Goal: Information Seeking & Learning: Learn about a topic

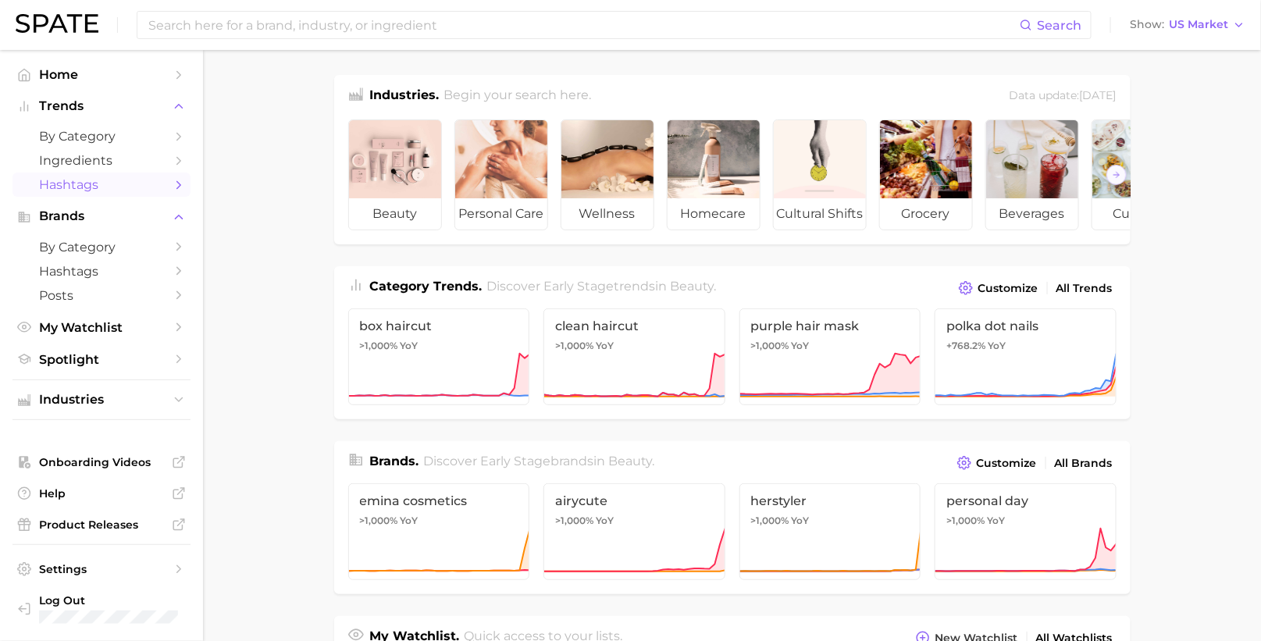
click at [133, 176] on link "Hashtags" at bounding box center [101, 185] width 178 height 24
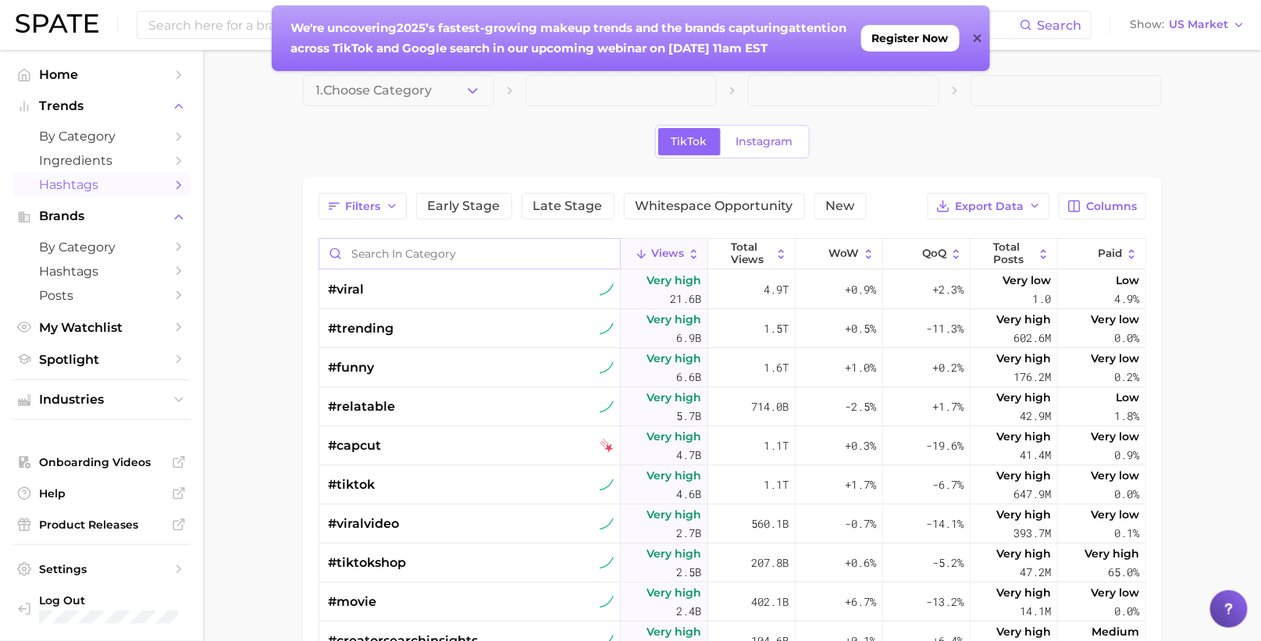
click at [397, 251] on input "Search in category" at bounding box center [469, 254] width 301 height 30
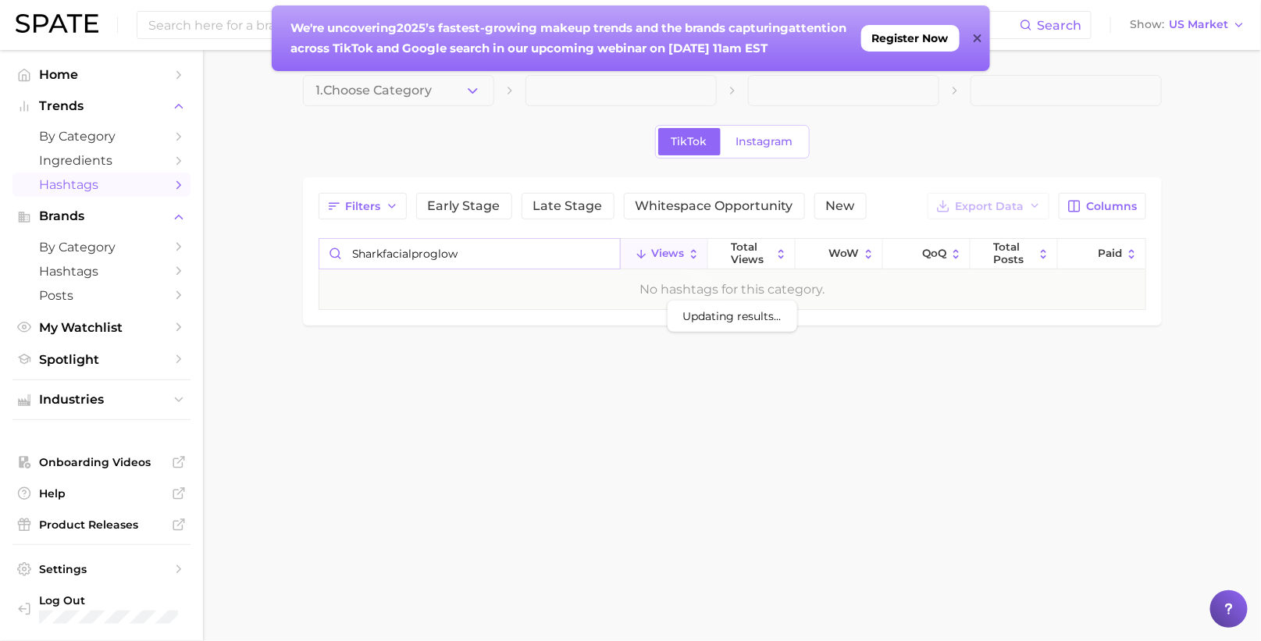
type input "sharkfacialproglow"
click at [977, 28] on div at bounding box center [978, 38] width 8 height 66
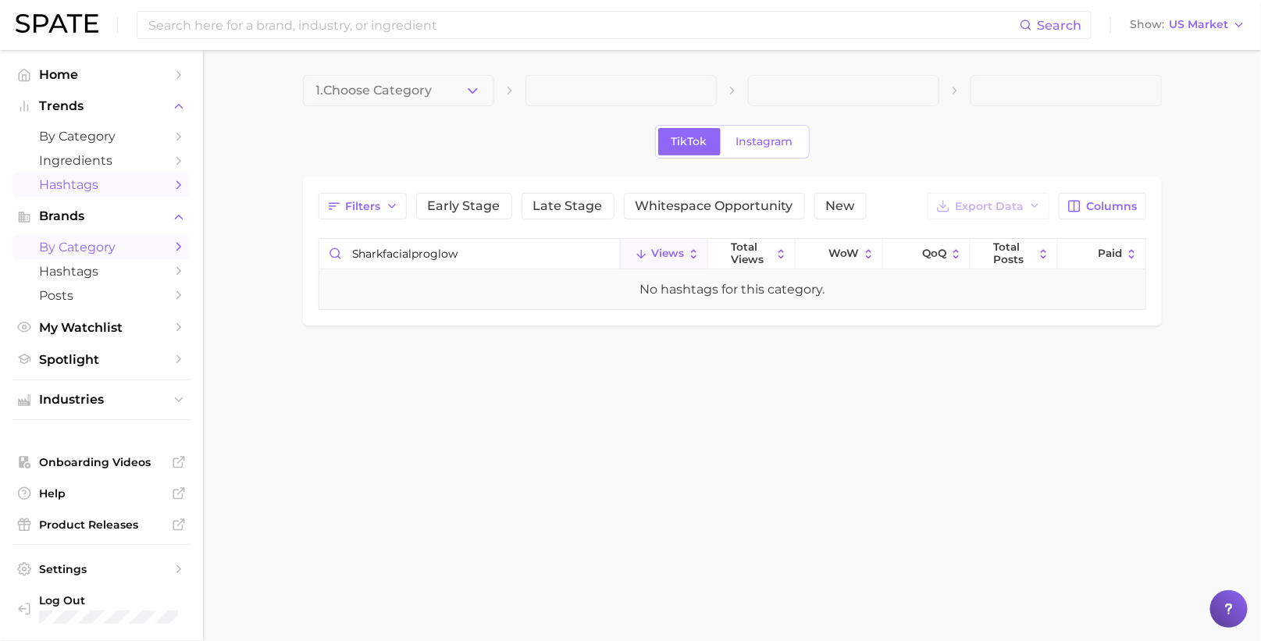
click at [79, 248] on span "by Category" at bounding box center [101, 247] width 125 height 15
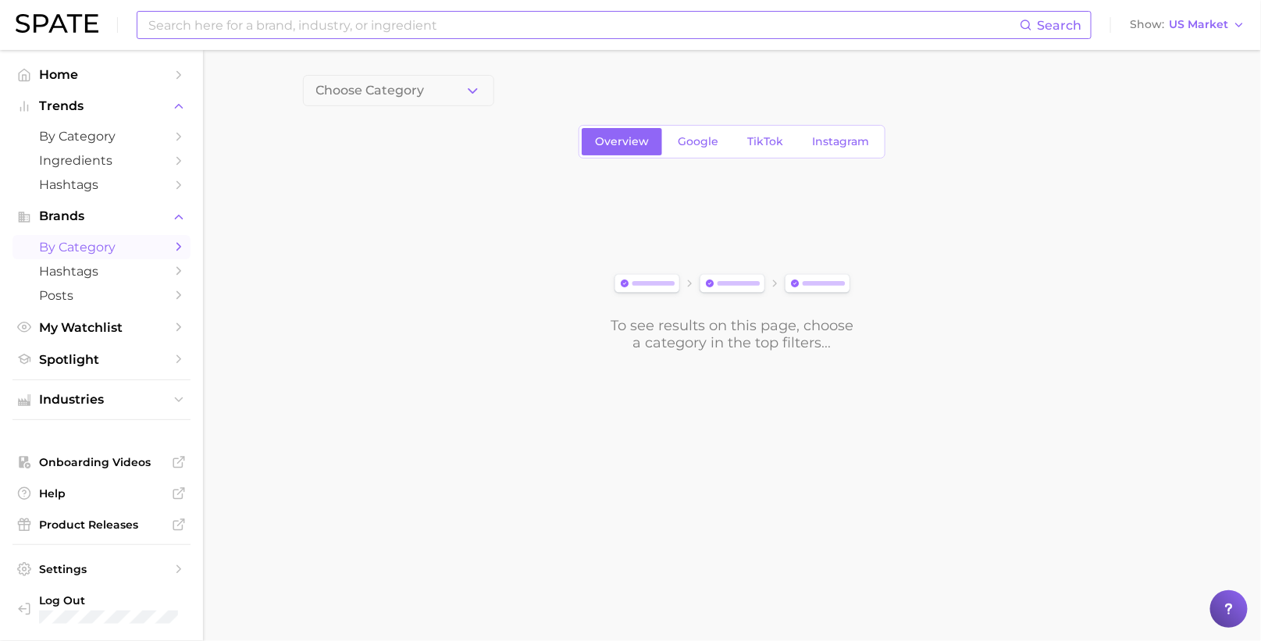
click at [393, 27] on input at bounding box center [583, 25] width 873 height 27
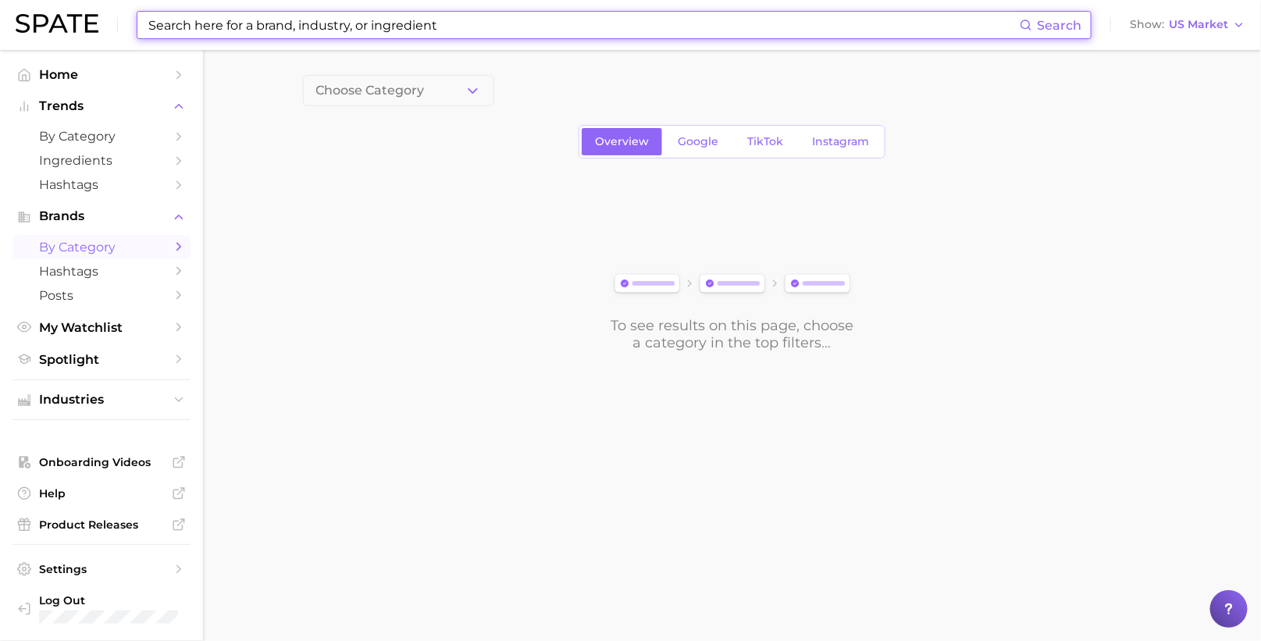
paste input "#FacialProGlow"
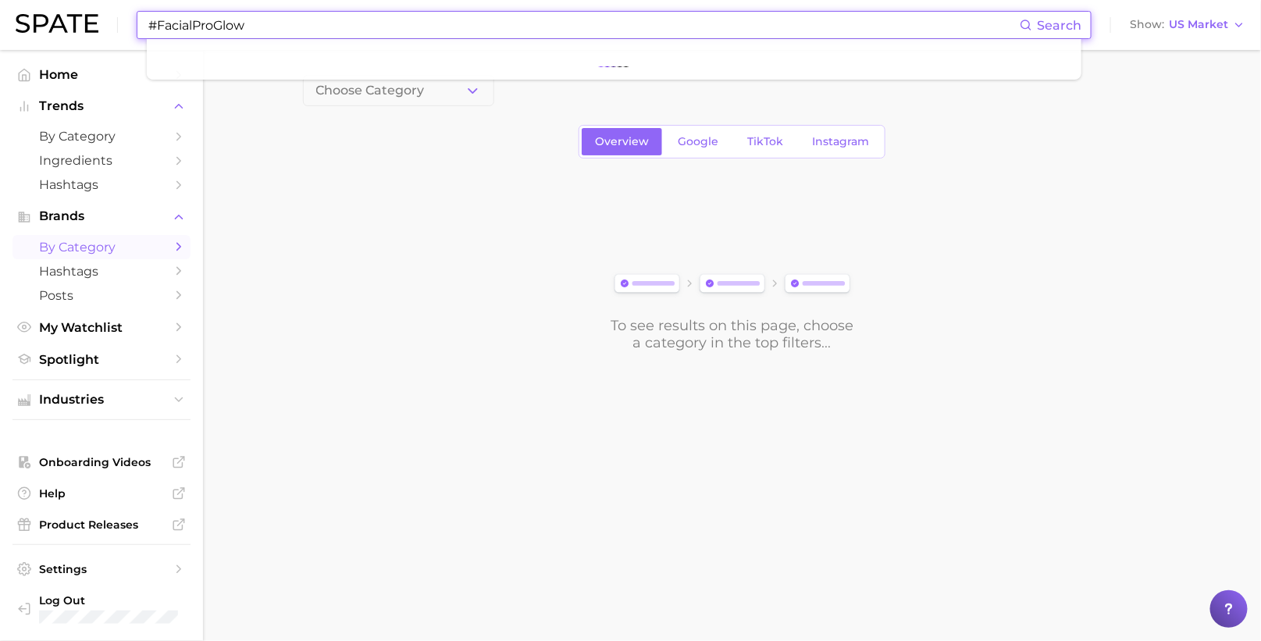
type input "#FacialProGlow"
click at [697, 66] on button "Suggest" at bounding box center [693, 65] width 90 height 26
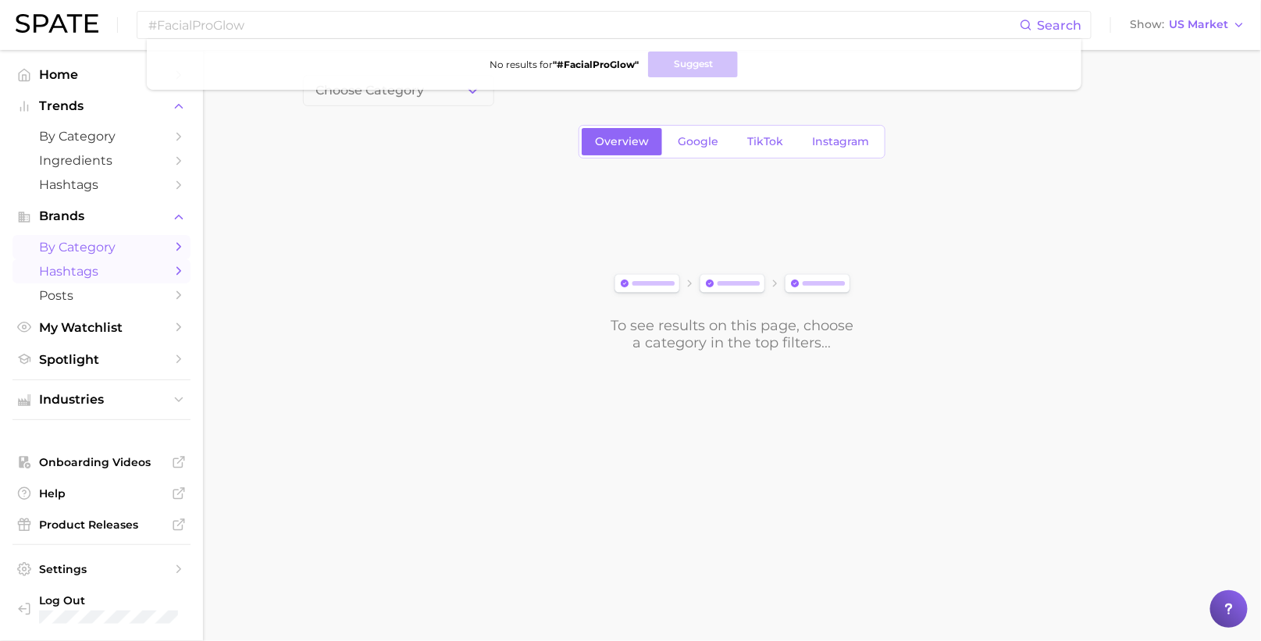
click at [84, 280] on body "#FacialProGlow Search No results for " #FacialProGlow " Suggest Show US Market …" at bounding box center [630, 320] width 1261 height 641
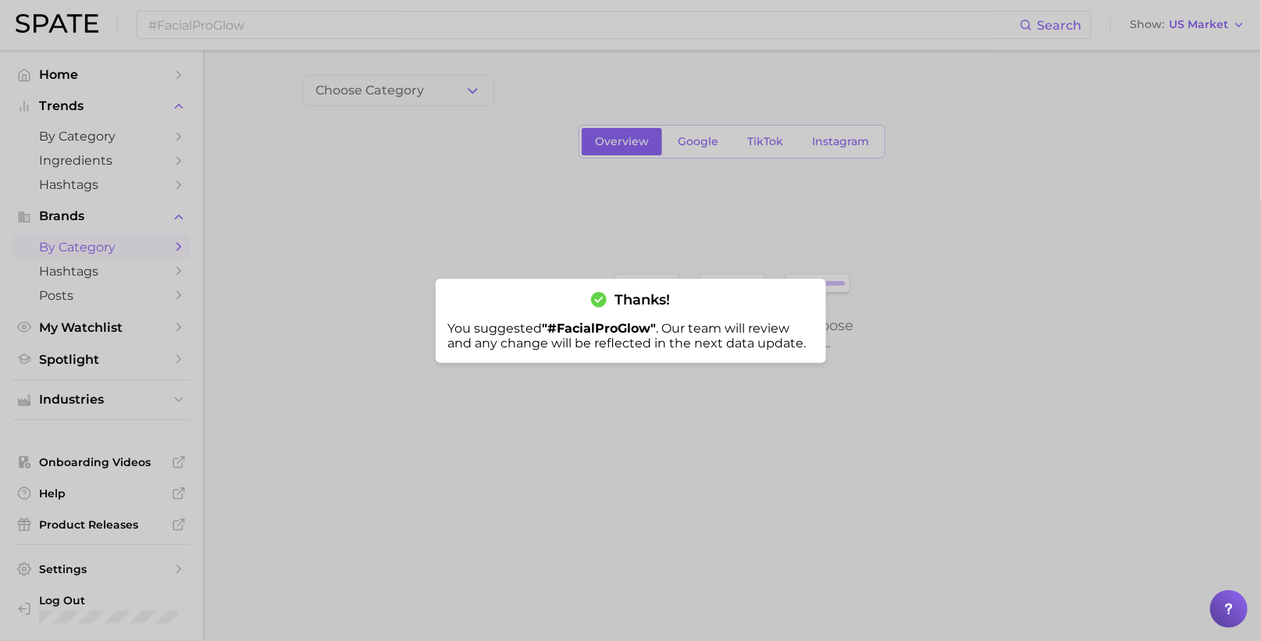
click at [631, 400] on div at bounding box center [630, 320] width 1261 height 641
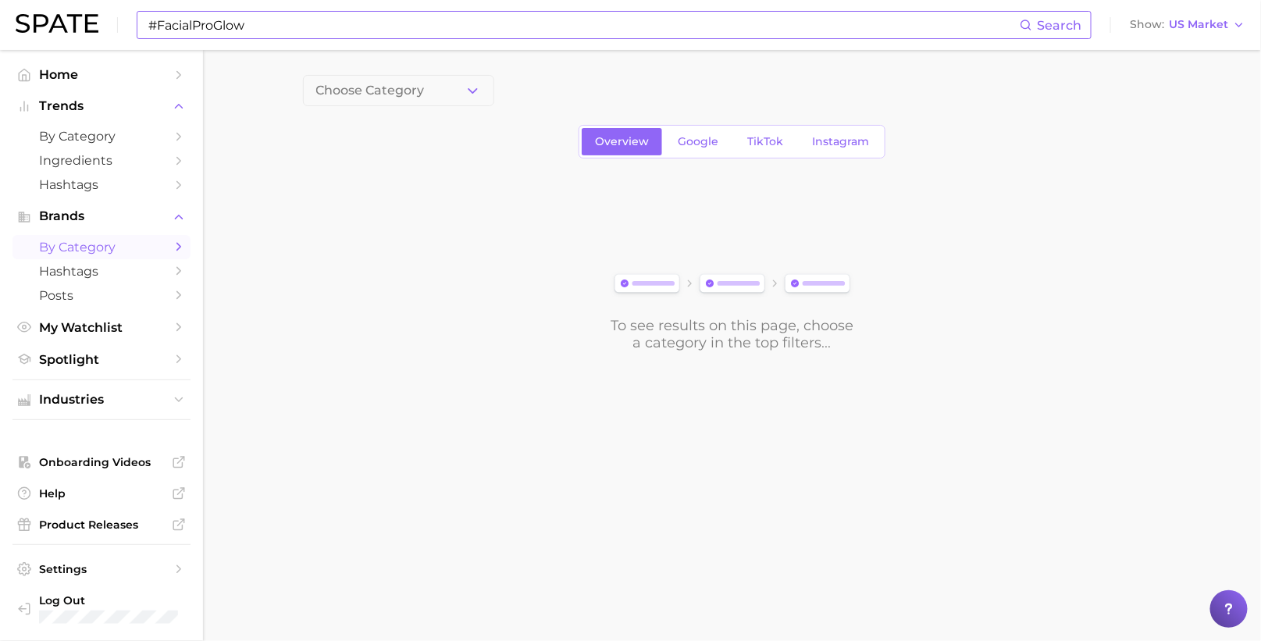
click at [371, 34] on input "#FacialProGlow" at bounding box center [583, 25] width 873 height 27
click at [79, 278] on span "Hashtags" at bounding box center [101, 271] width 125 height 15
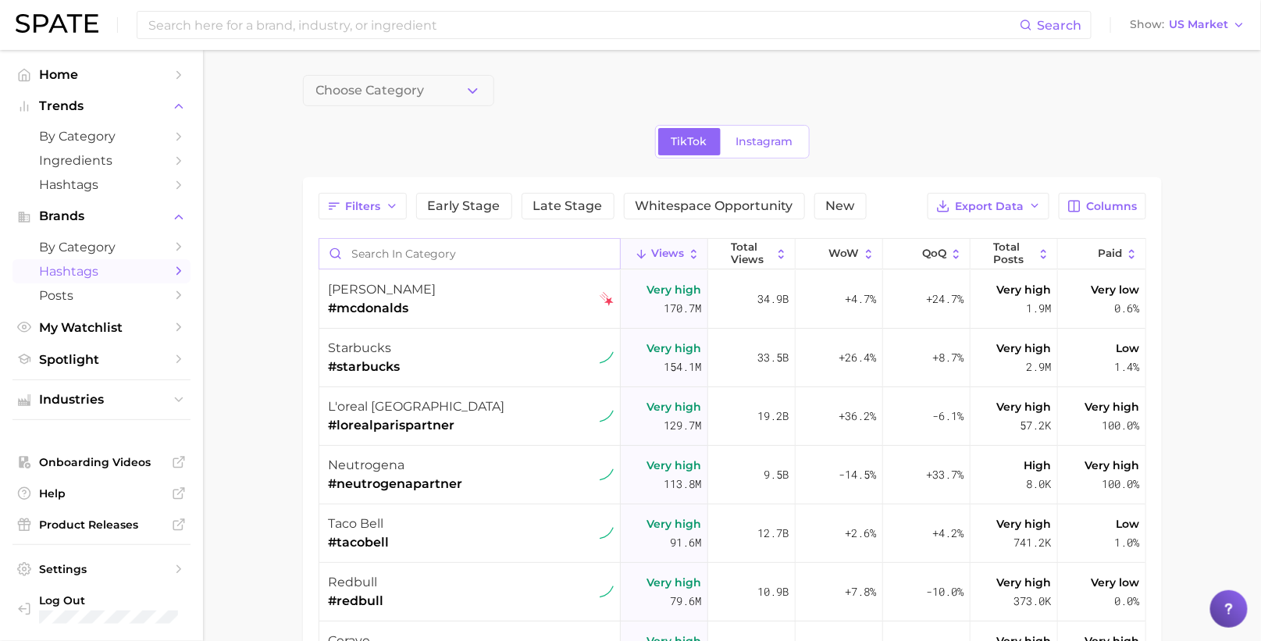
click at [384, 252] on input "Search in category" at bounding box center [469, 254] width 301 height 30
paste input "#FacialProGlow"
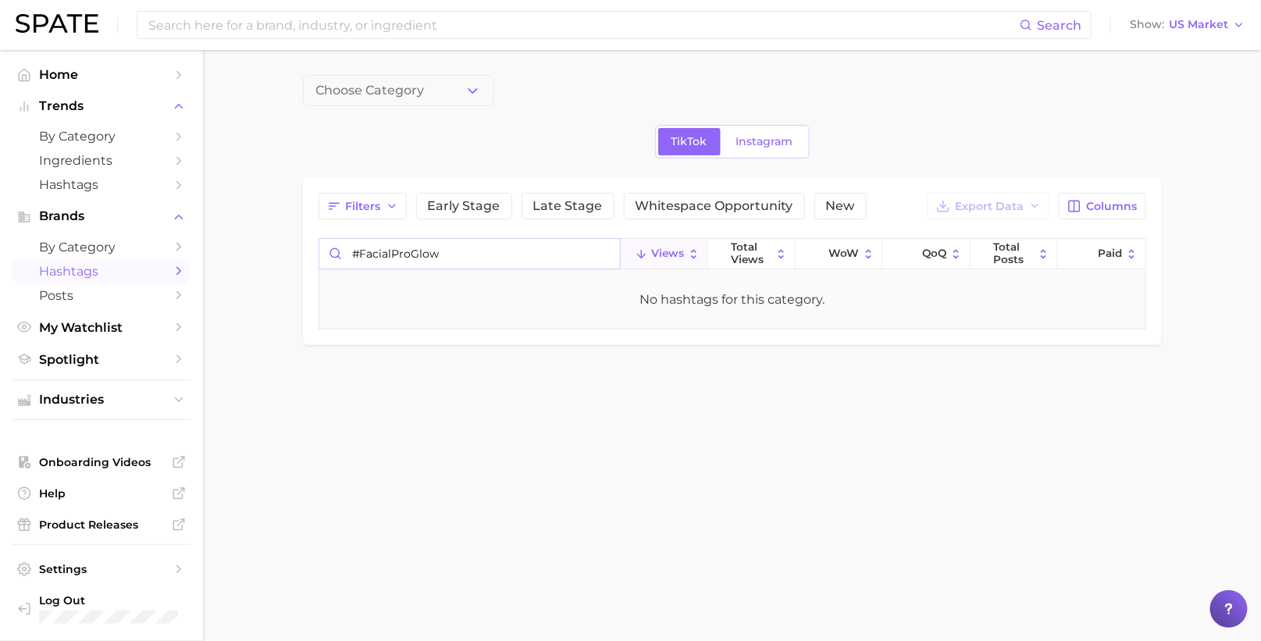
type input "#FacialProGlow"
